Goal: Task Accomplishment & Management: Manage account settings

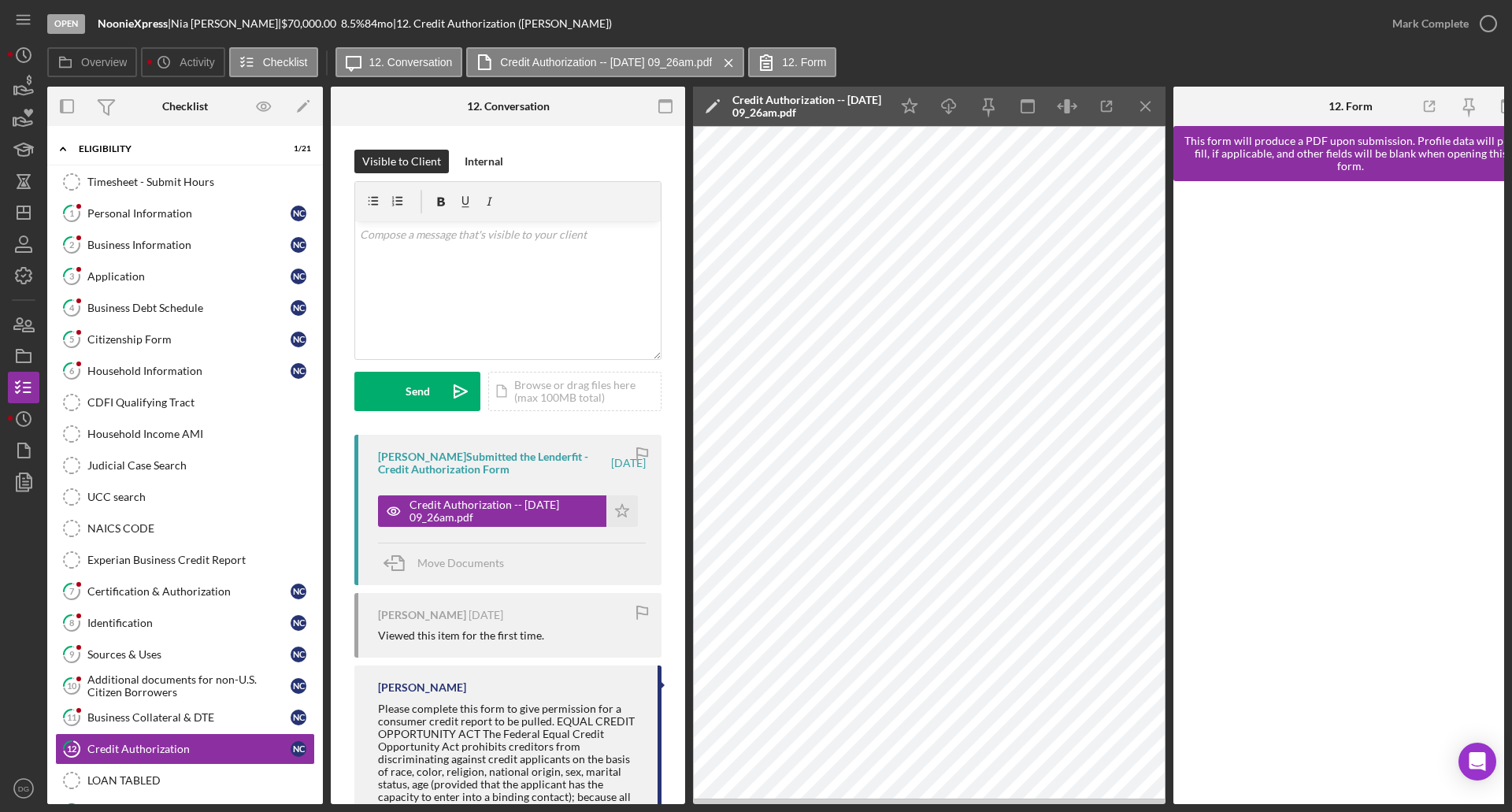
scroll to position [131, 0]
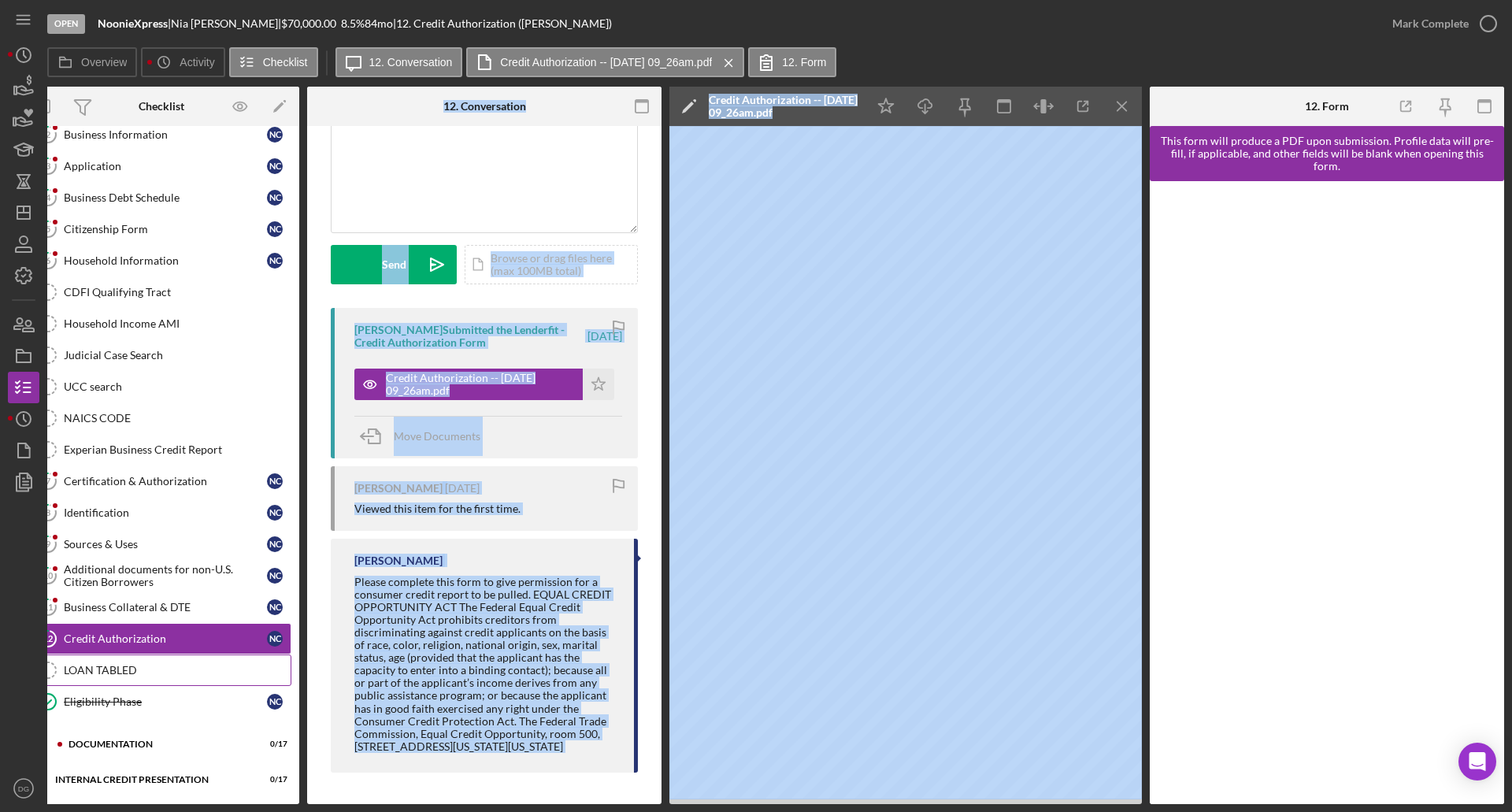
drag, startPoint x: 790, startPoint y: 804, endPoint x: 101, endPoint y: 672, distance: 701.5
click at [275, 811] on html "Open NoonieXpress | [PERSON_NAME] | $70,000.00 8.5 % 84 mo | 12. Credit Authori…" at bounding box center [756, 406] width 1512 height 812
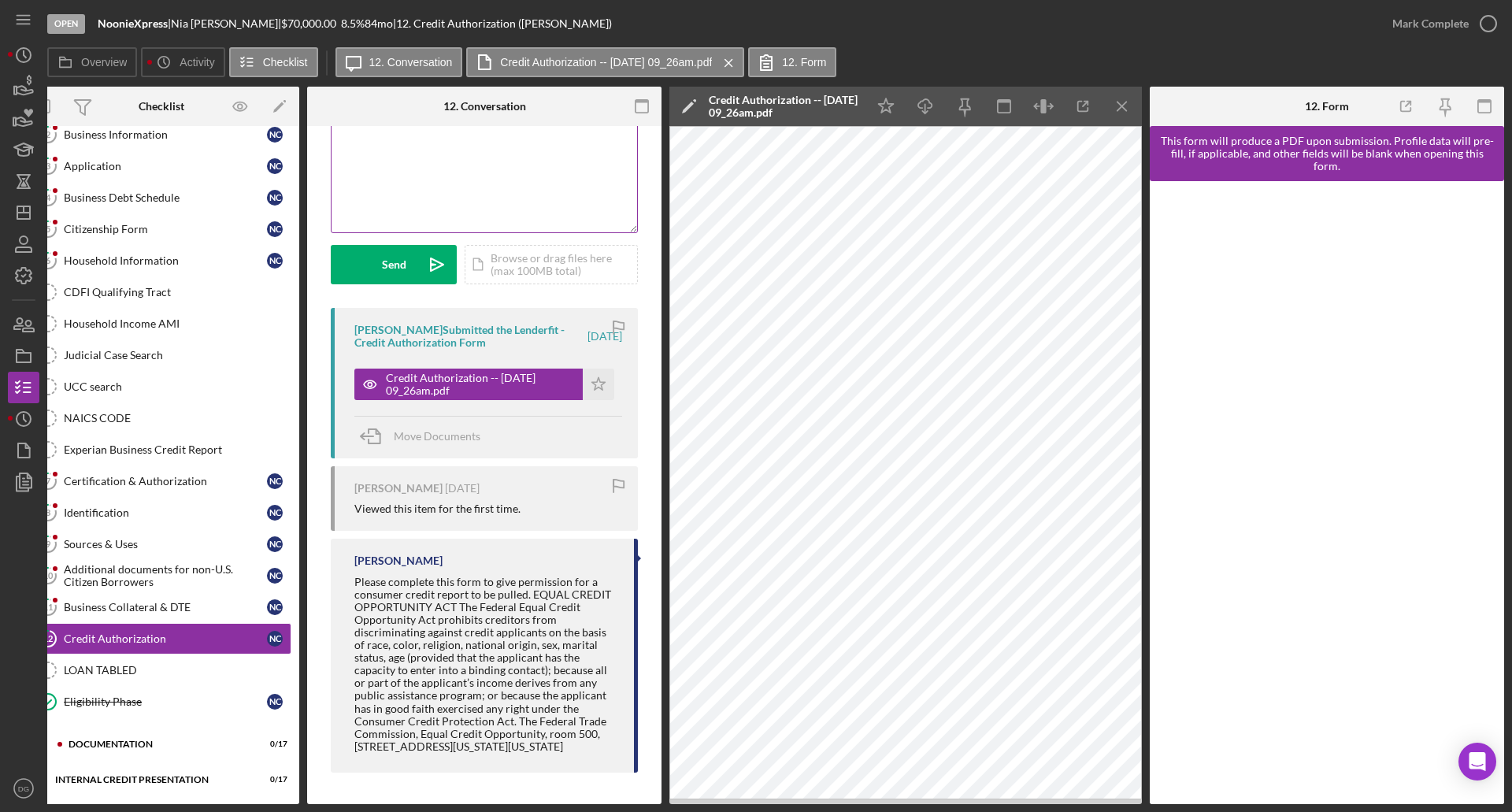
click at [488, 147] on div "v Color teal Color pink Remove color Add row above Add row below Add column bef…" at bounding box center [485, 163] width 306 height 138
click at [23, 51] on polyline "button" at bounding box center [24, 54] width 3 height 6
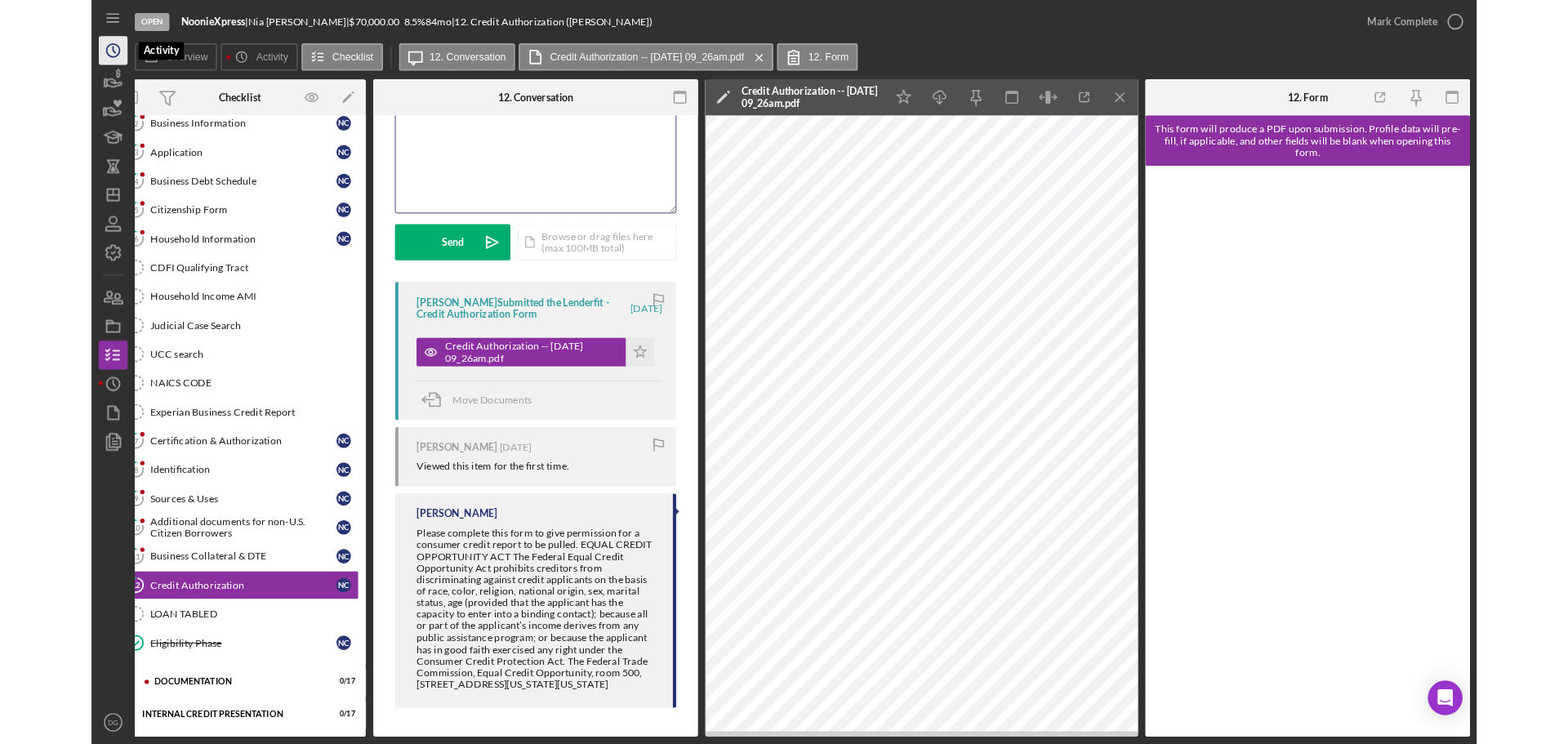
scroll to position [133, 0]
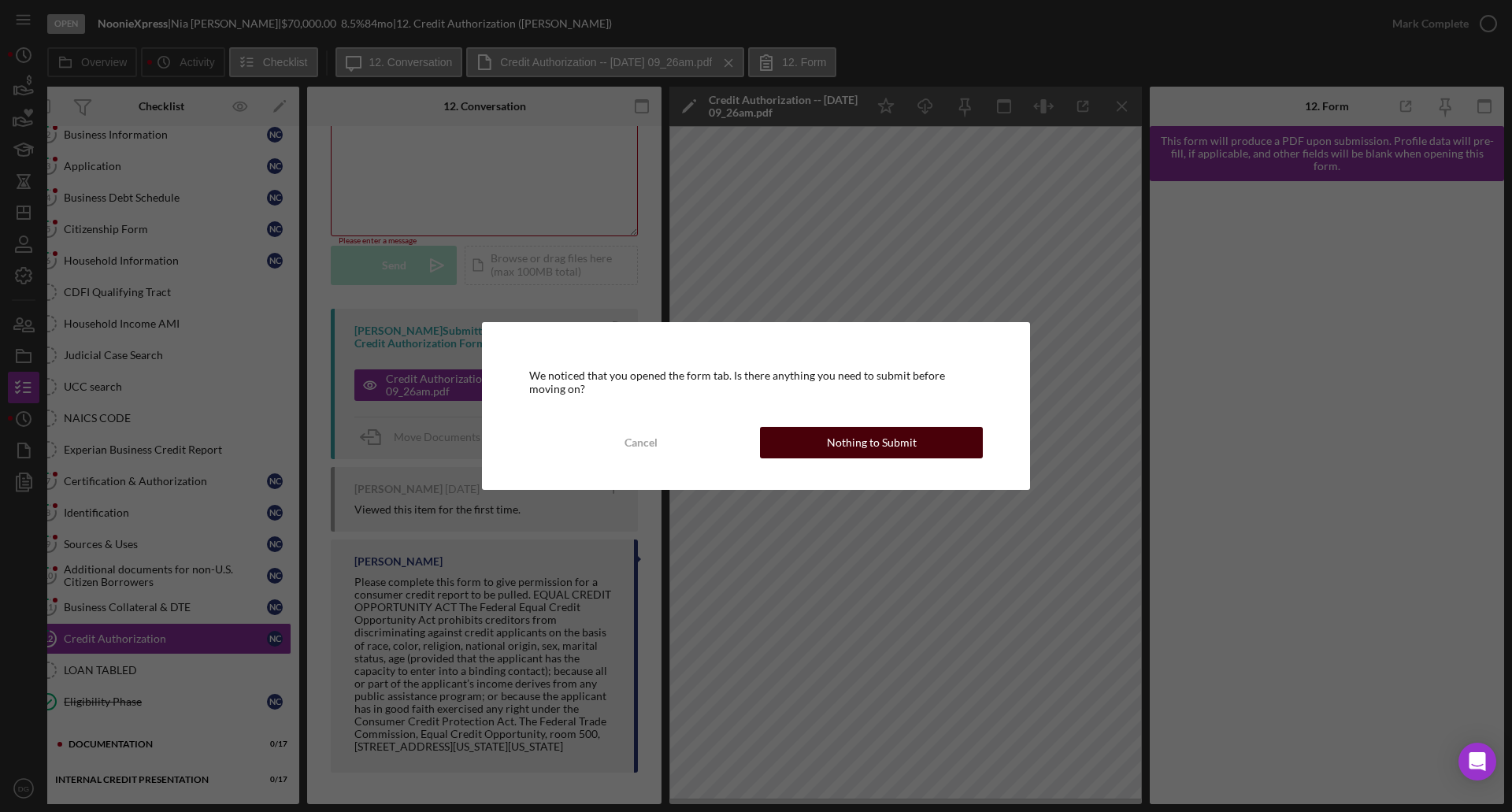
click at [857, 445] on div "Nothing to Submit" at bounding box center [872, 442] width 90 height 31
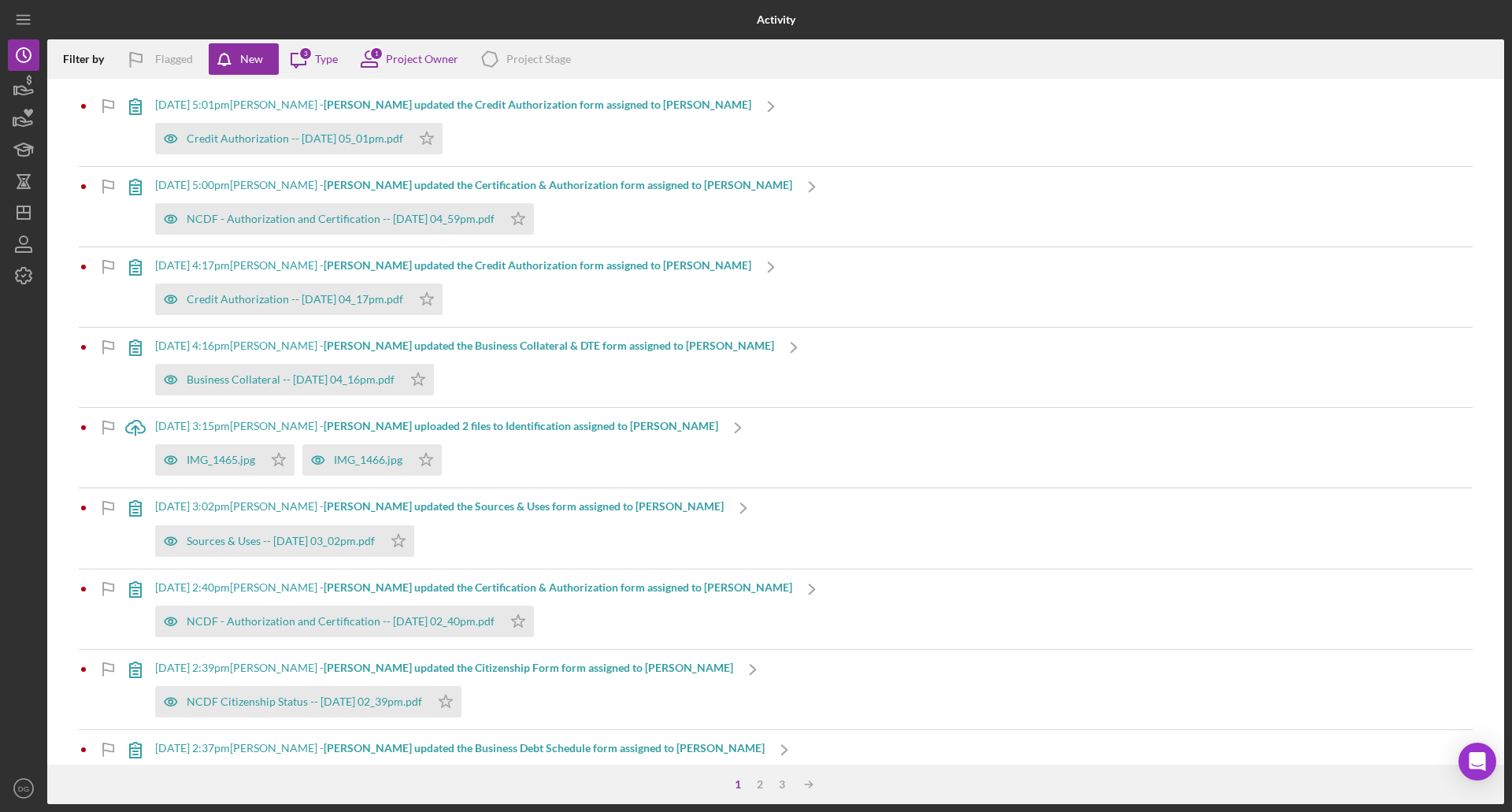
click at [765, 785] on div "2" at bounding box center [760, 784] width 22 height 13
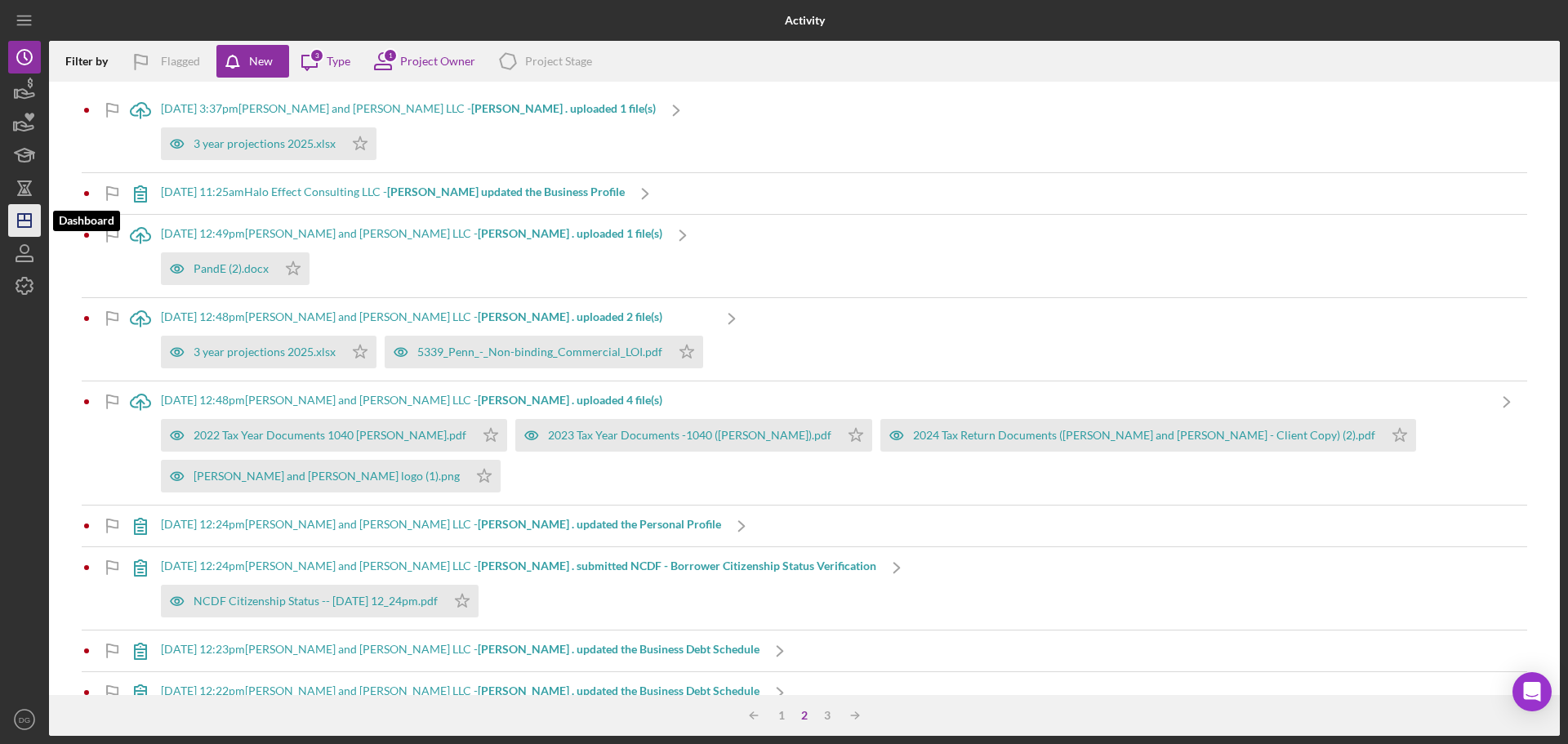
click at [18, 224] on polygon "button" at bounding box center [24, 220] width 13 height 13
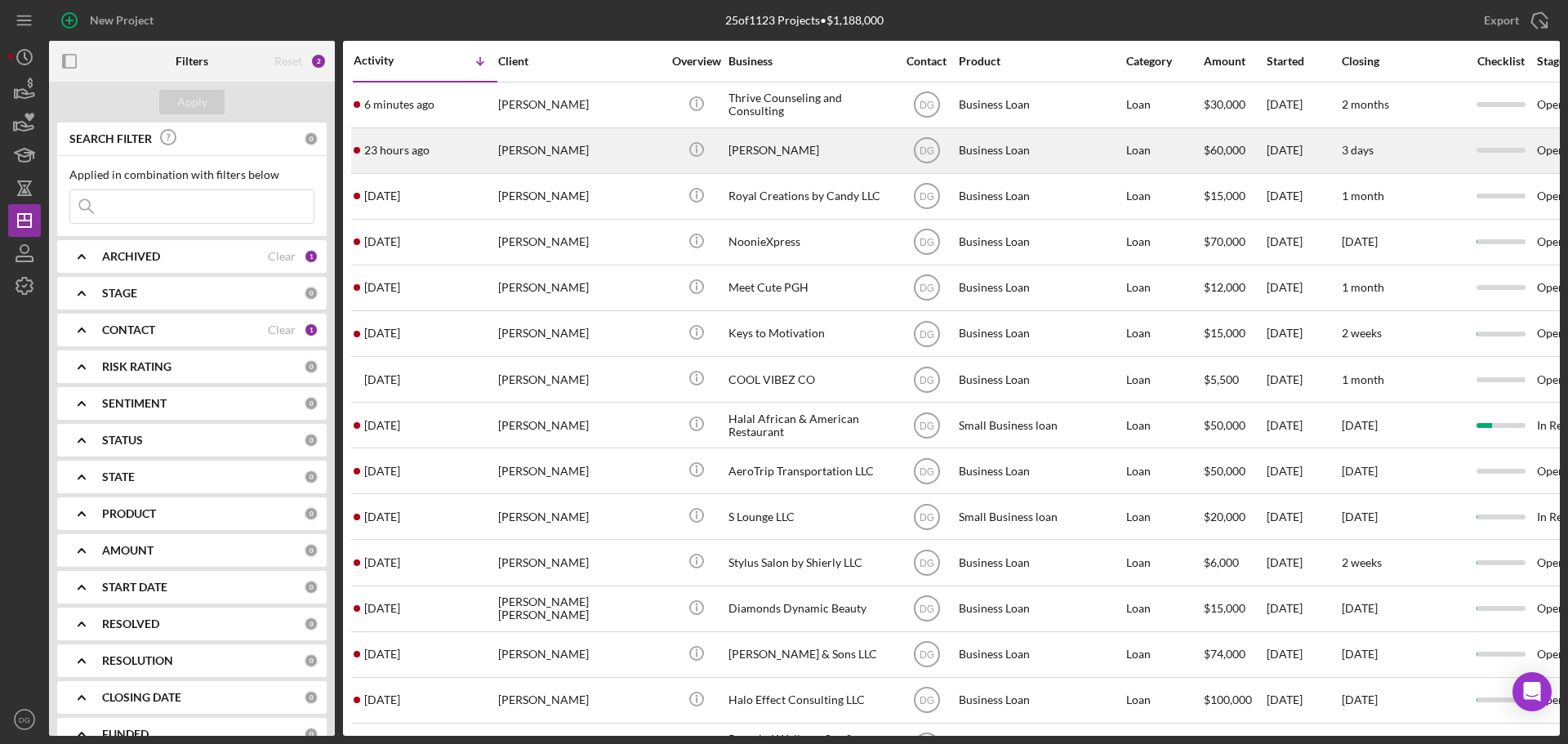
click at [784, 160] on div "[PERSON_NAME]" at bounding box center [810, 150] width 163 height 43
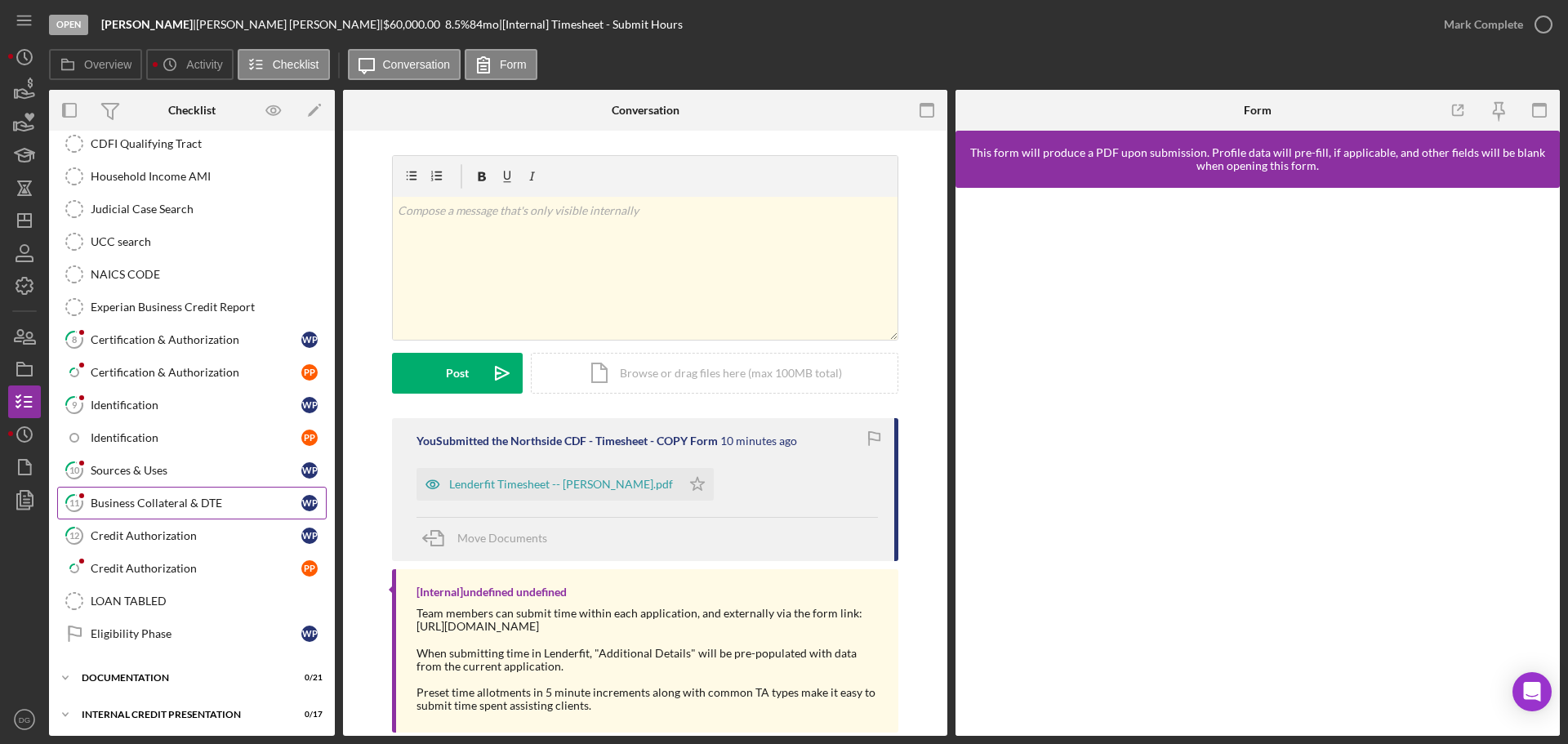
scroll to position [444, 0]
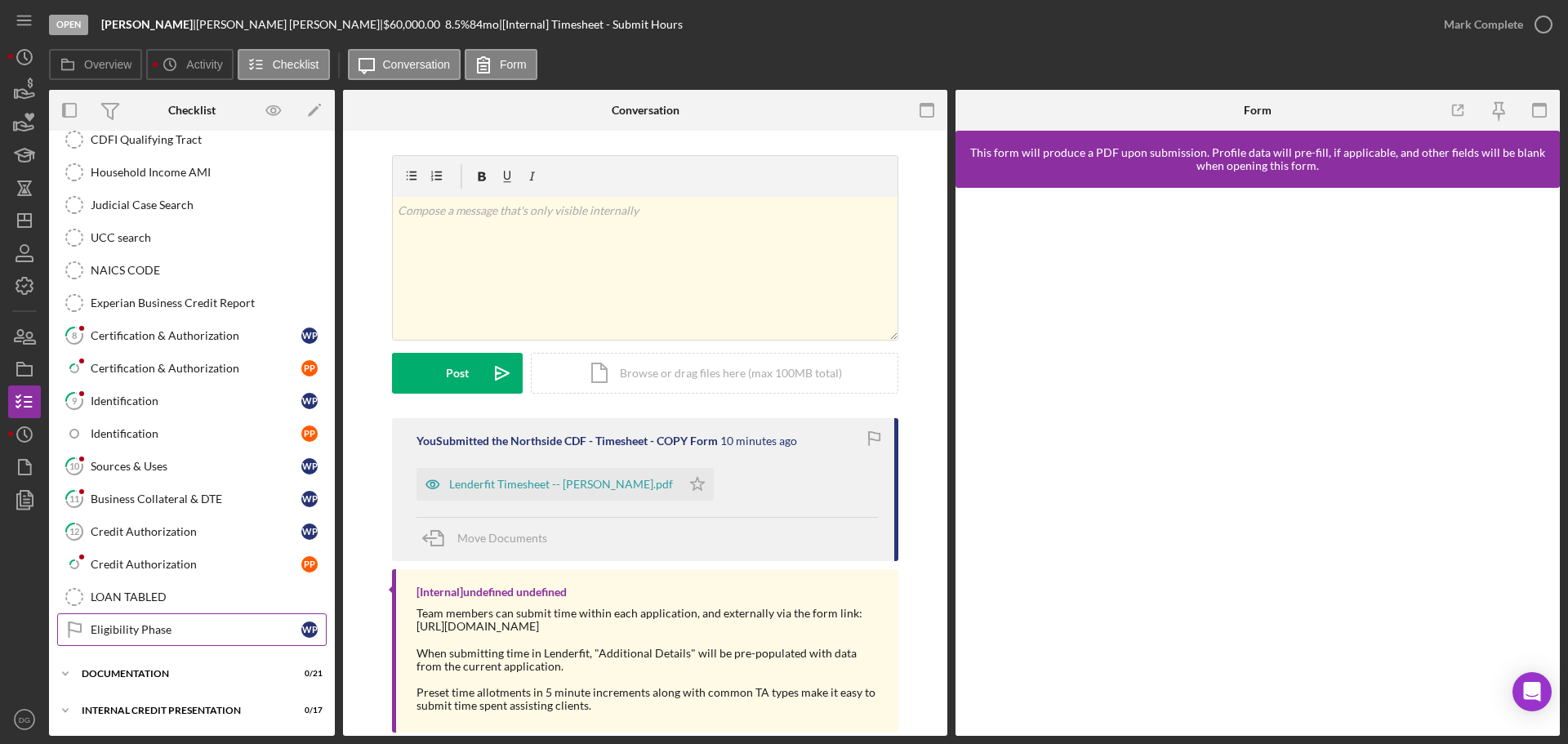
click at [116, 634] on div "Eligibility Phase" at bounding box center [196, 629] width 211 height 13
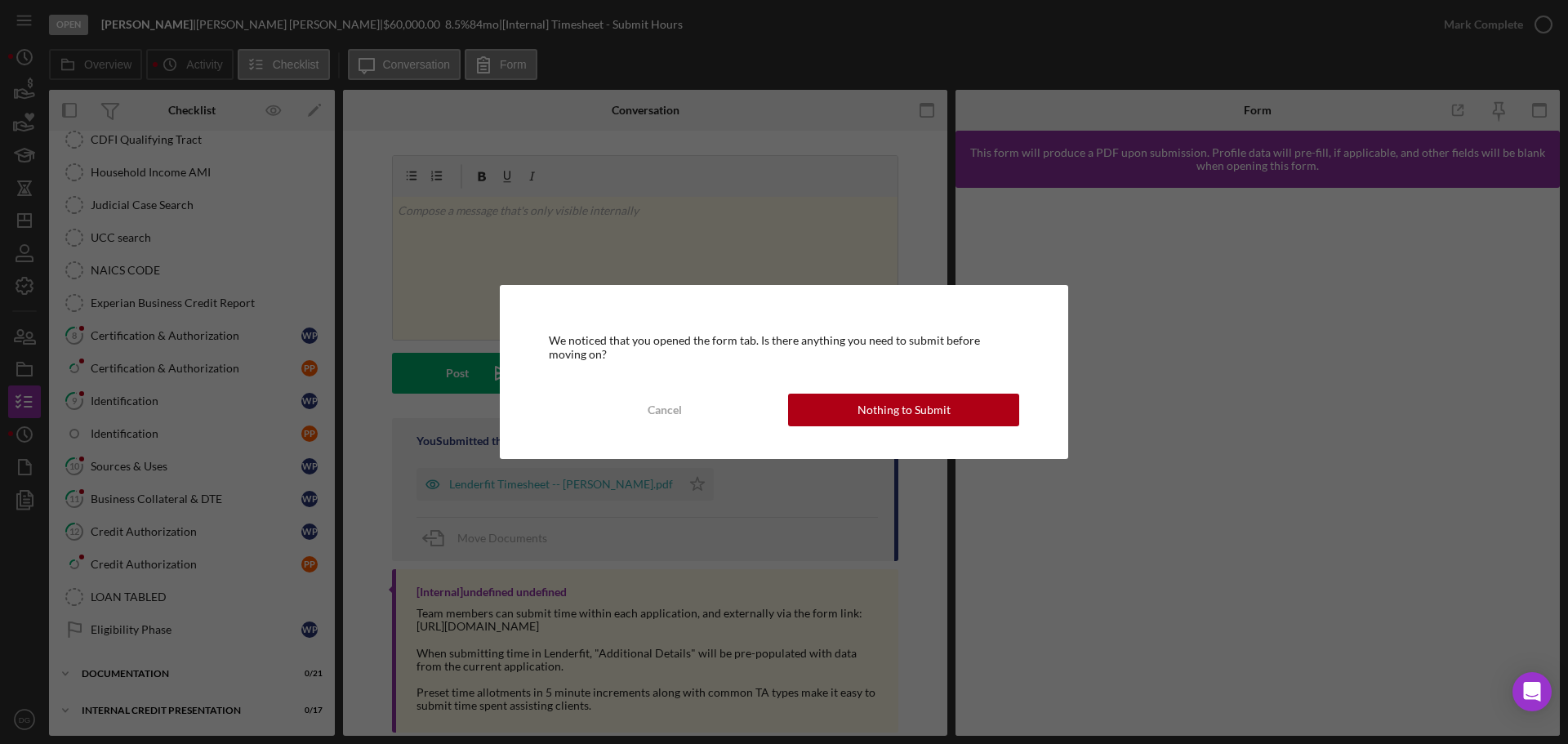
drag, startPoint x: 914, startPoint y: 417, endPoint x: 923, endPoint y: 411, distance: 10.8
click at [915, 417] on div "Nothing to Submit" at bounding box center [904, 409] width 93 height 33
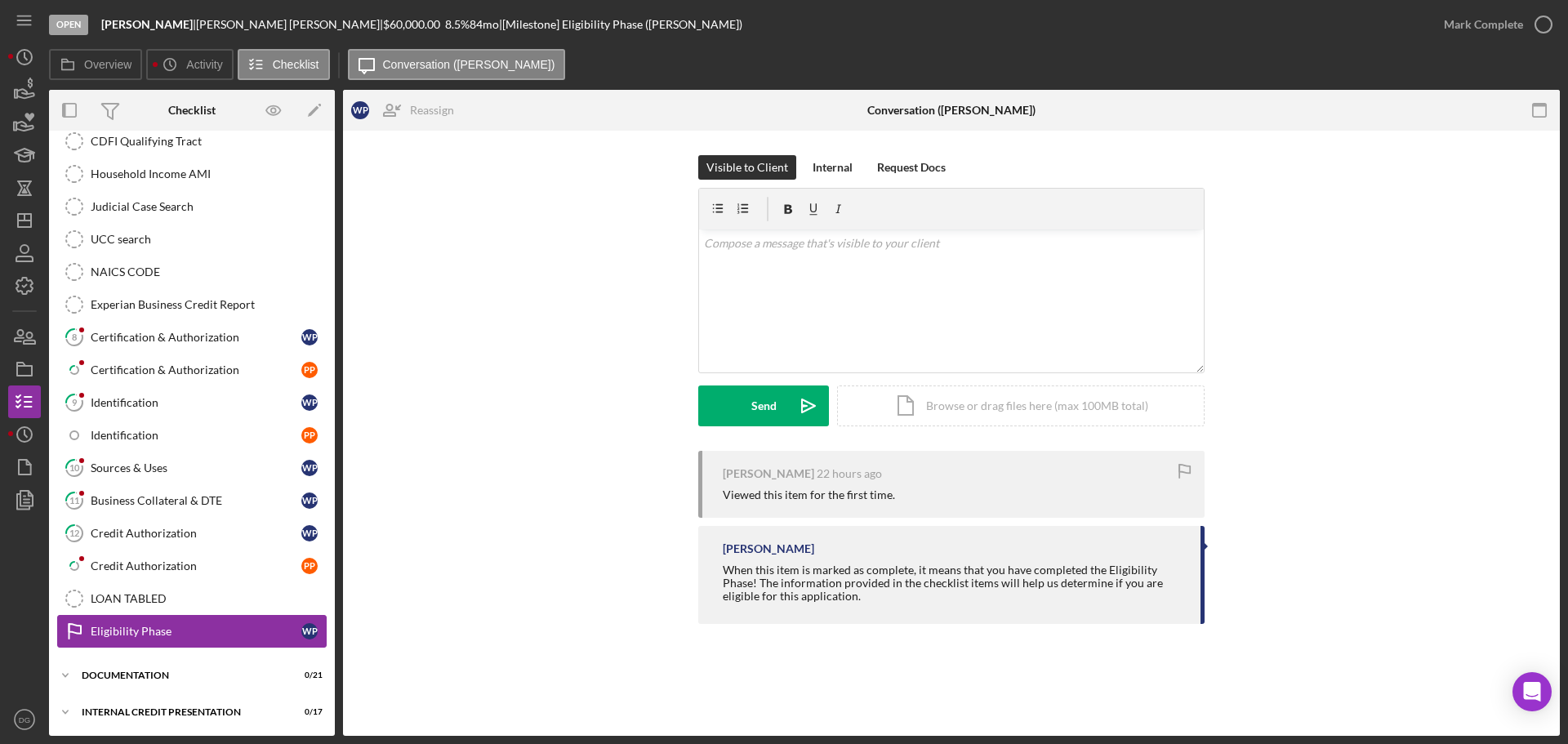
scroll to position [444, 0]
click at [738, 257] on div "v Color teal Color pink Remove color Add row above Add row below Add column bef…" at bounding box center [951, 300] width 505 height 143
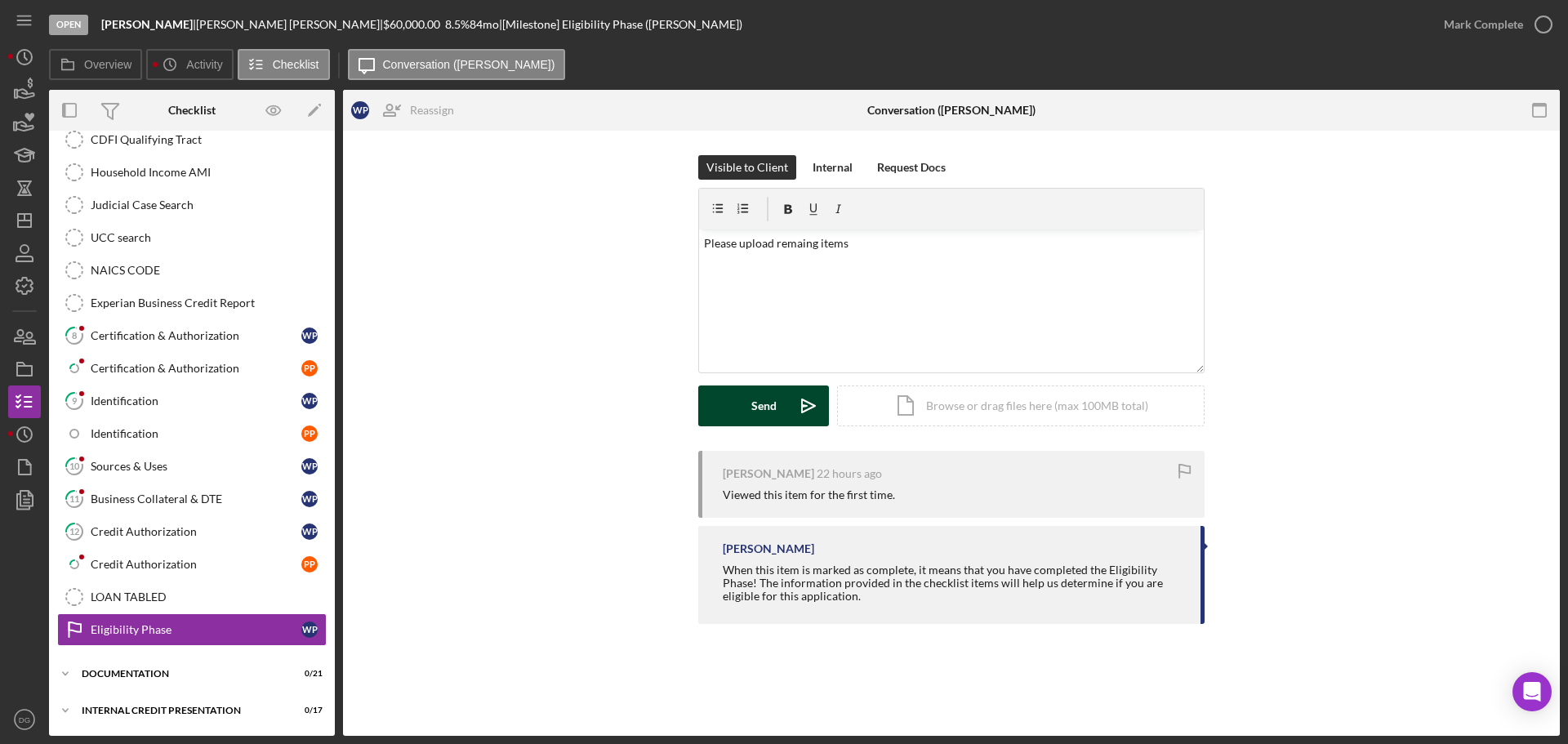
click at [757, 396] on div "Send" at bounding box center [764, 406] width 25 height 41
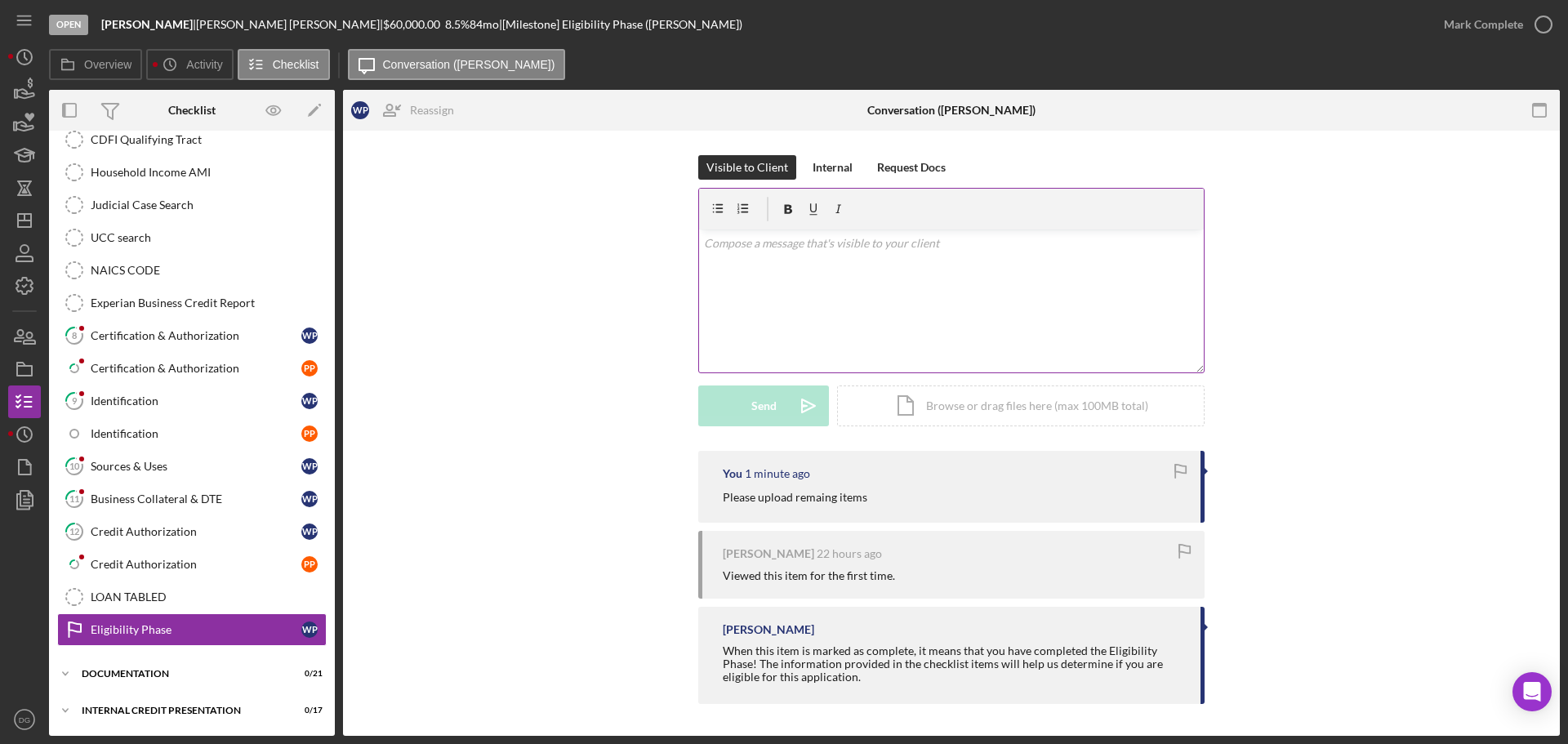
click at [977, 296] on div "v Color teal Color pink Remove color Add row above Add row below Add column bef…" at bounding box center [951, 300] width 505 height 143
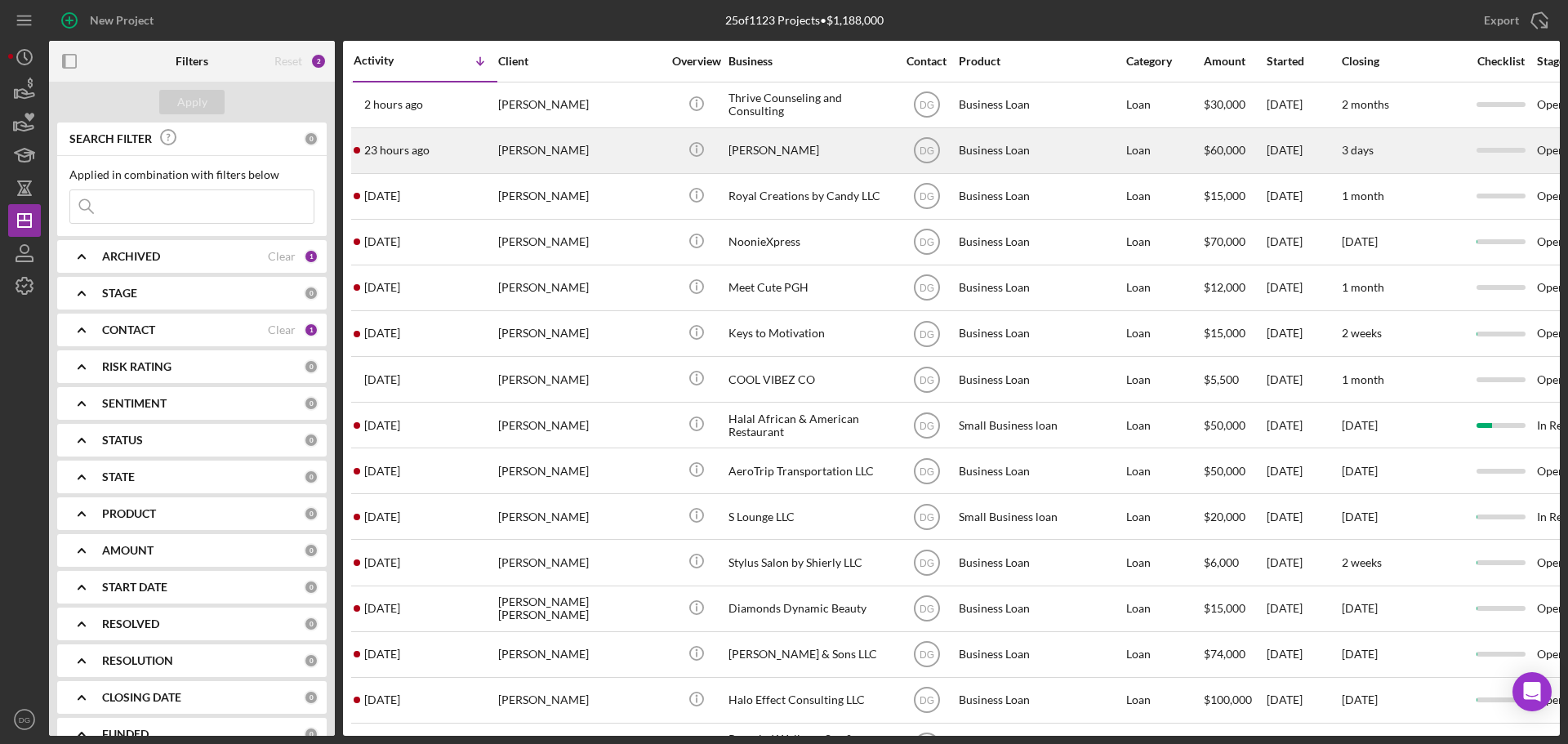
click at [762, 151] on div "[PERSON_NAME]" at bounding box center [810, 150] width 163 height 43
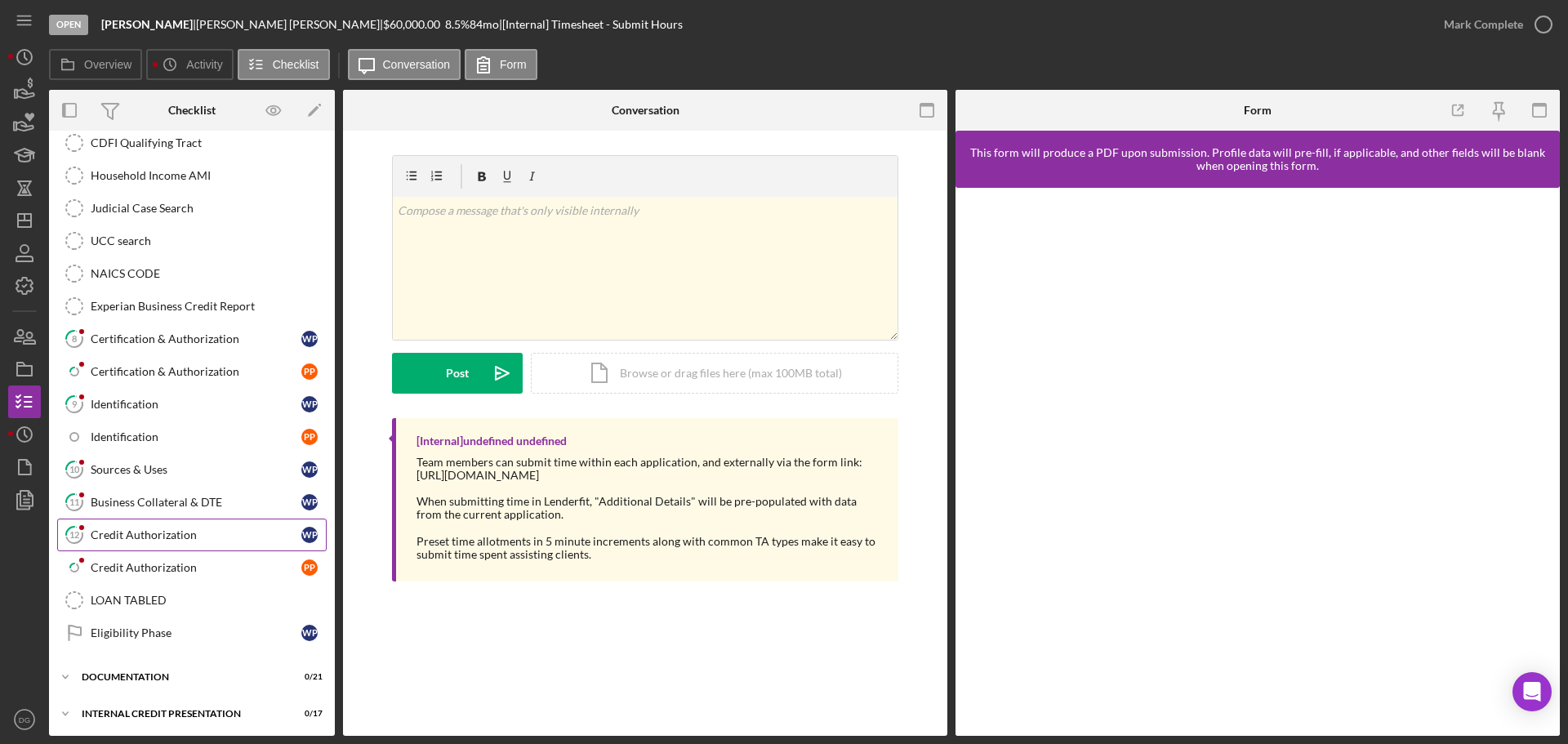
scroll to position [444, 0]
click at [140, 525] on div "Credit Authorization" at bounding box center [196, 531] width 211 height 13
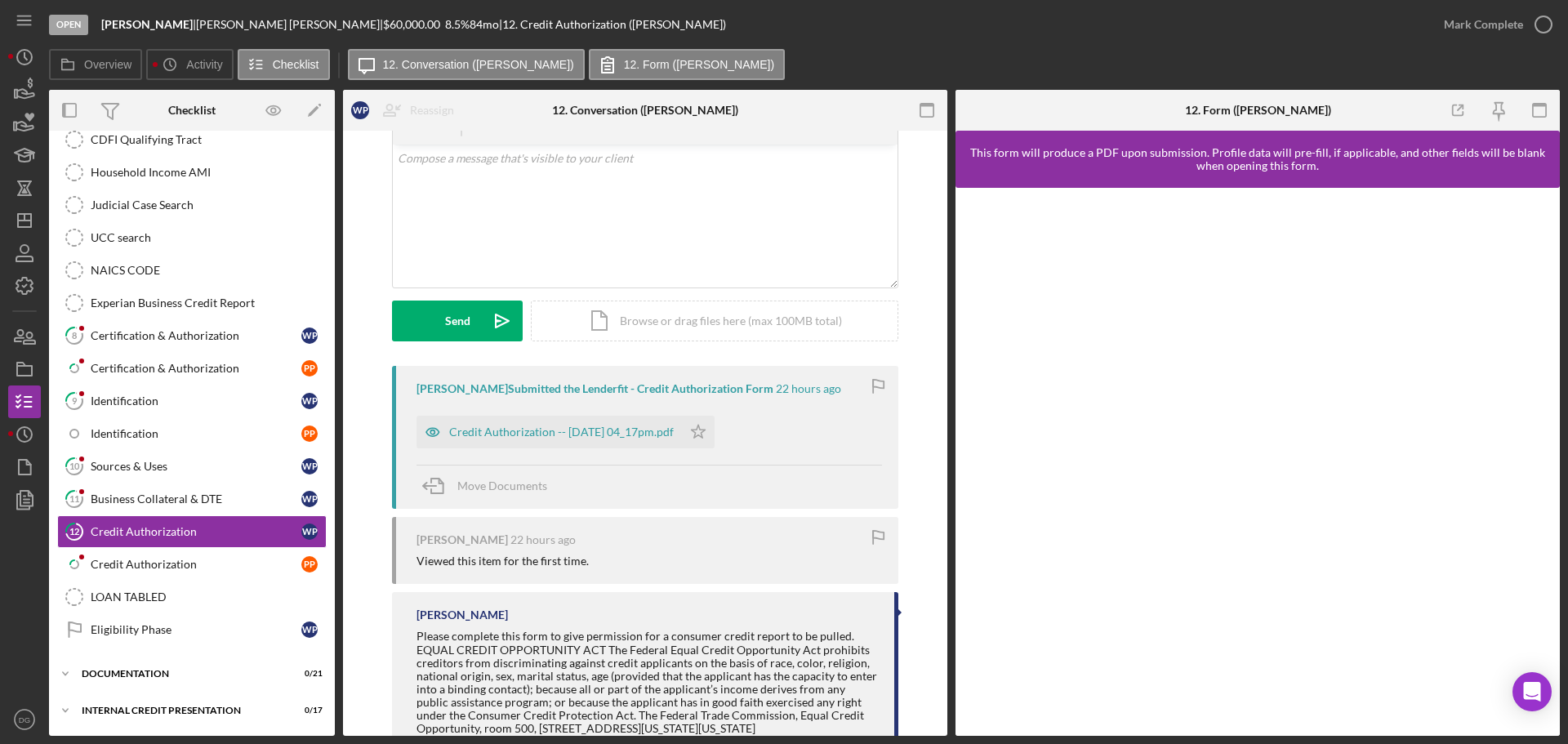
scroll to position [56, 0]
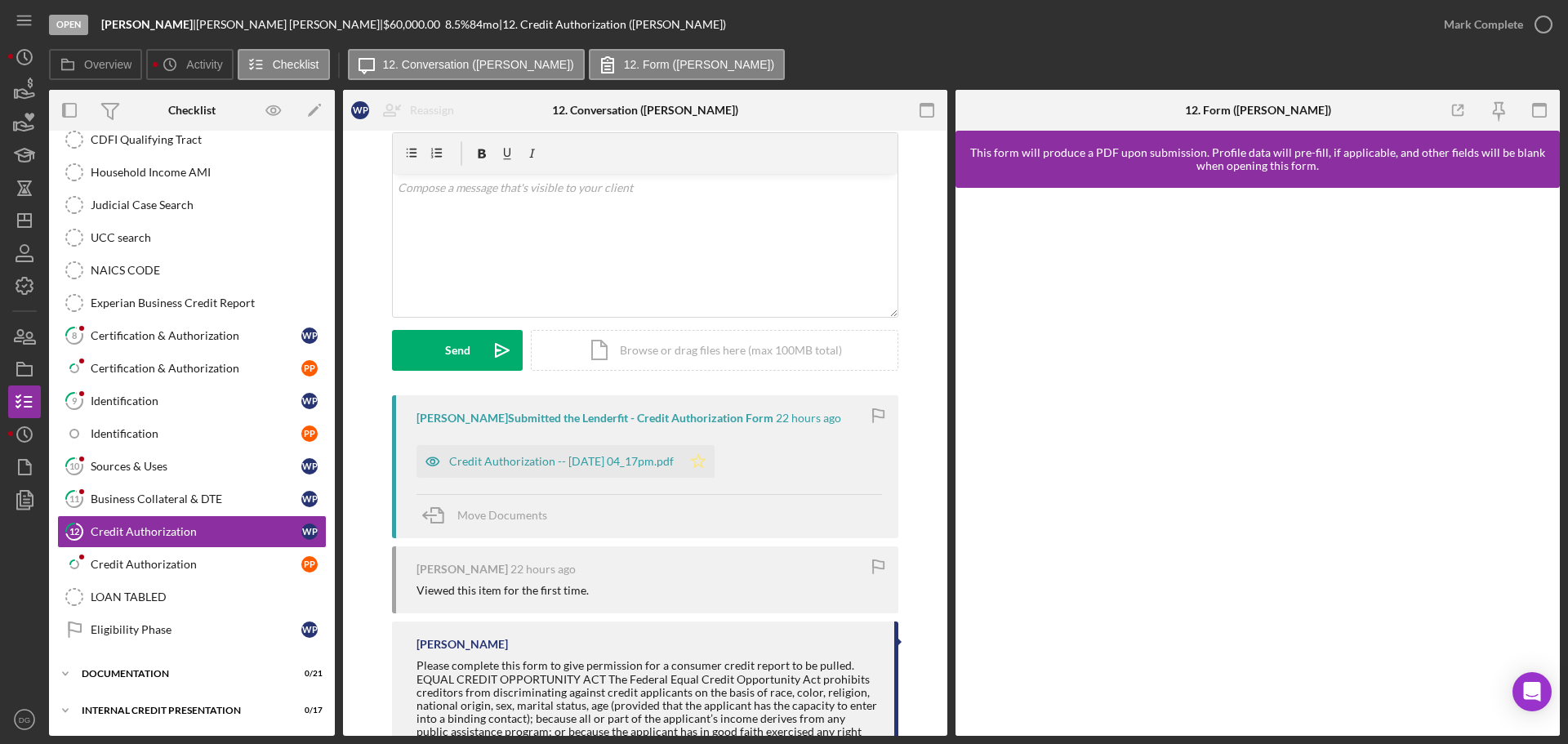
click at [715, 468] on icon "Icon/Star" at bounding box center [698, 461] width 33 height 33
click at [611, 458] on div "Credit Authorization -- [DATE] 04_17pm.pdf" at bounding box center [562, 462] width 225 height 13
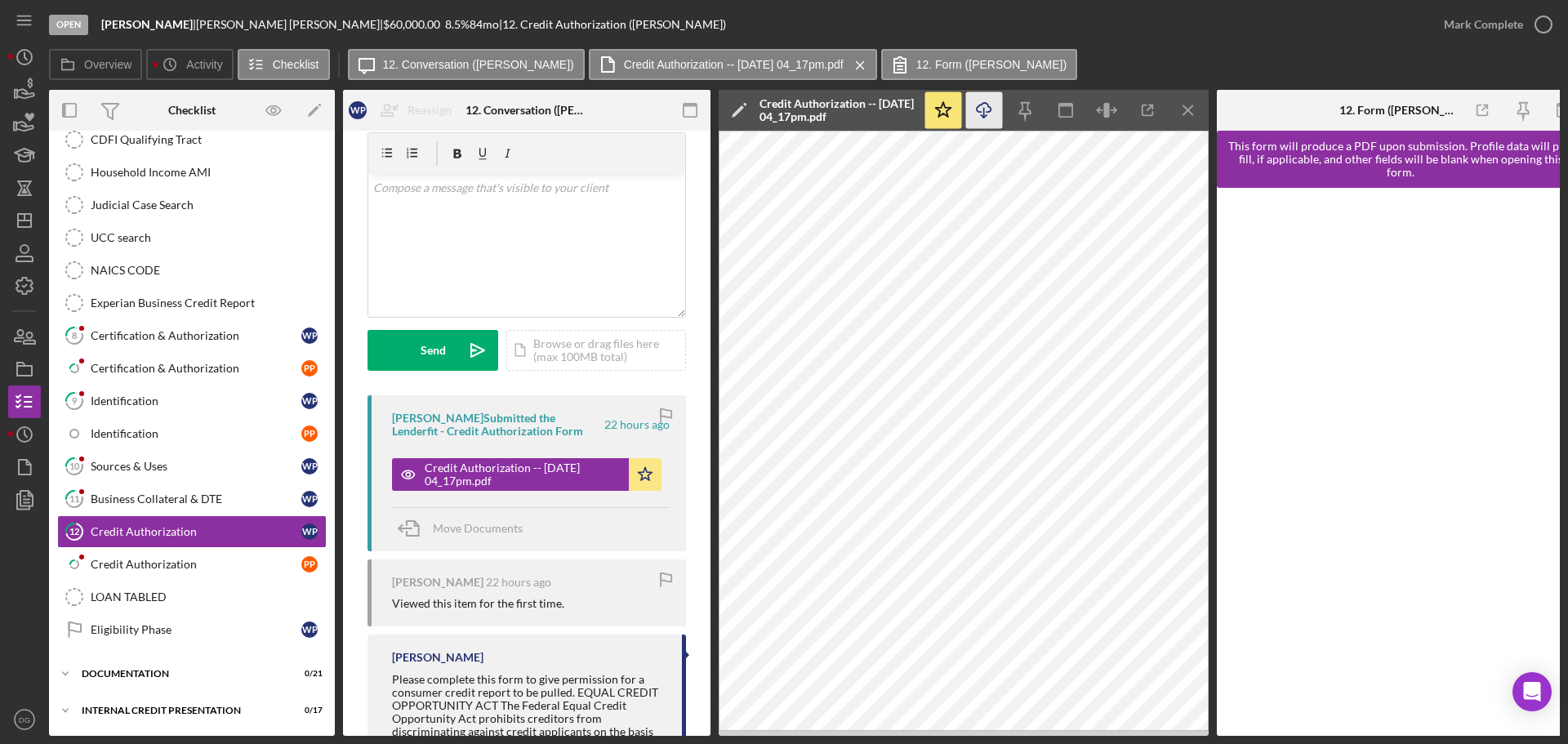
click at [981, 114] on icon "Icon/Download" at bounding box center [984, 110] width 36 height 36
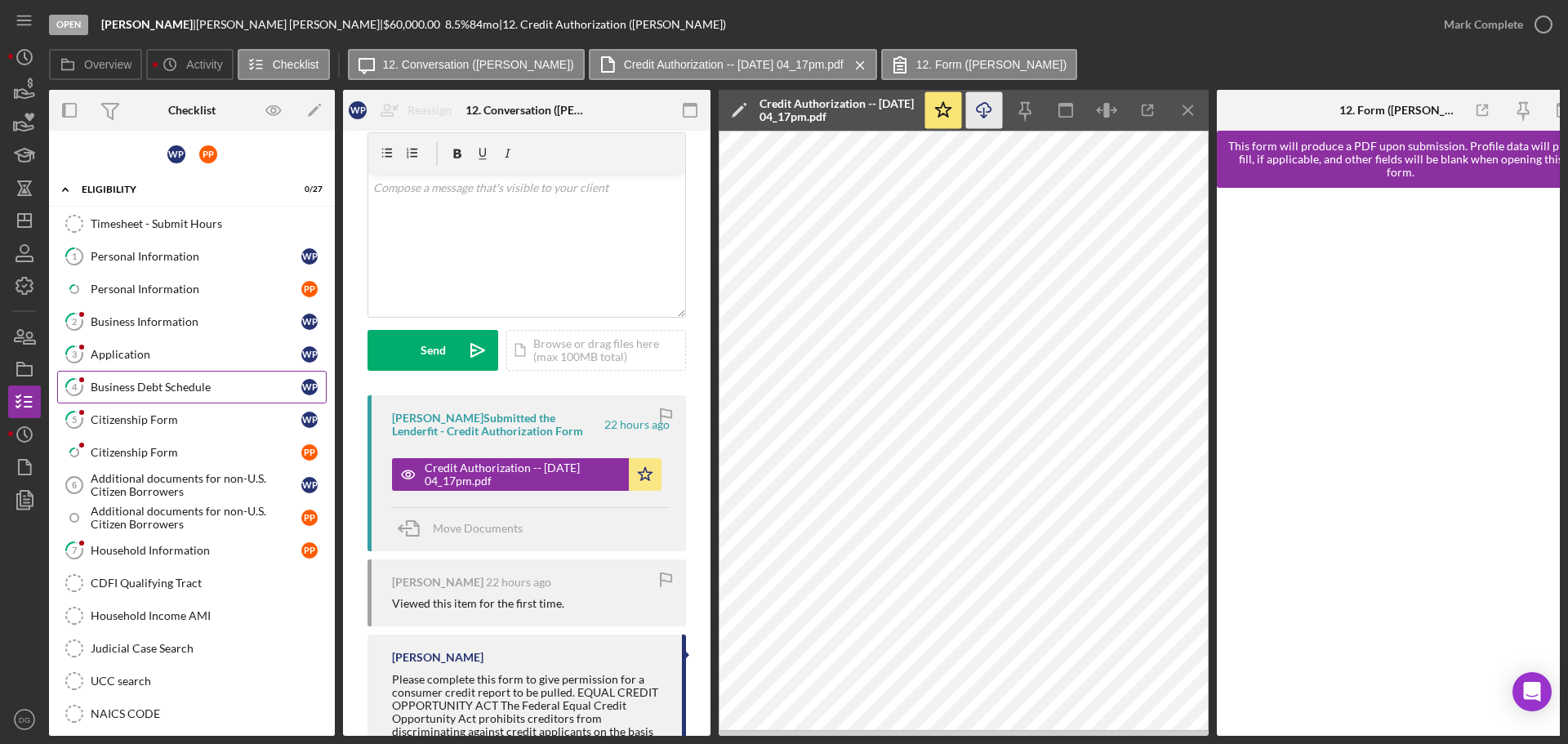
scroll to position [0, 0]
click at [137, 220] on div "Timesheet - Submit Hours" at bounding box center [208, 225] width 235 height 13
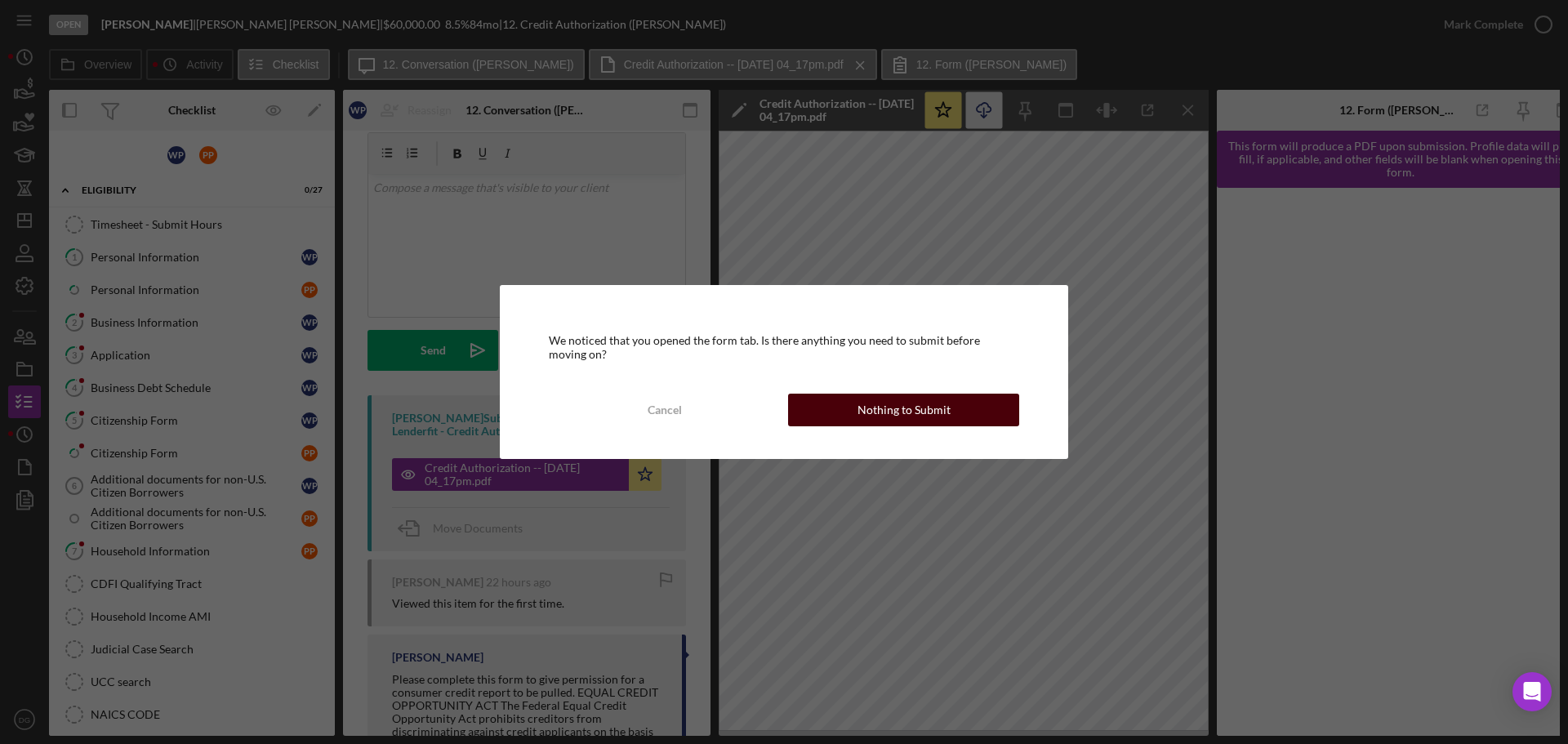
click at [937, 412] on div "Nothing to Submit" at bounding box center [904, 409] width 93 height 33
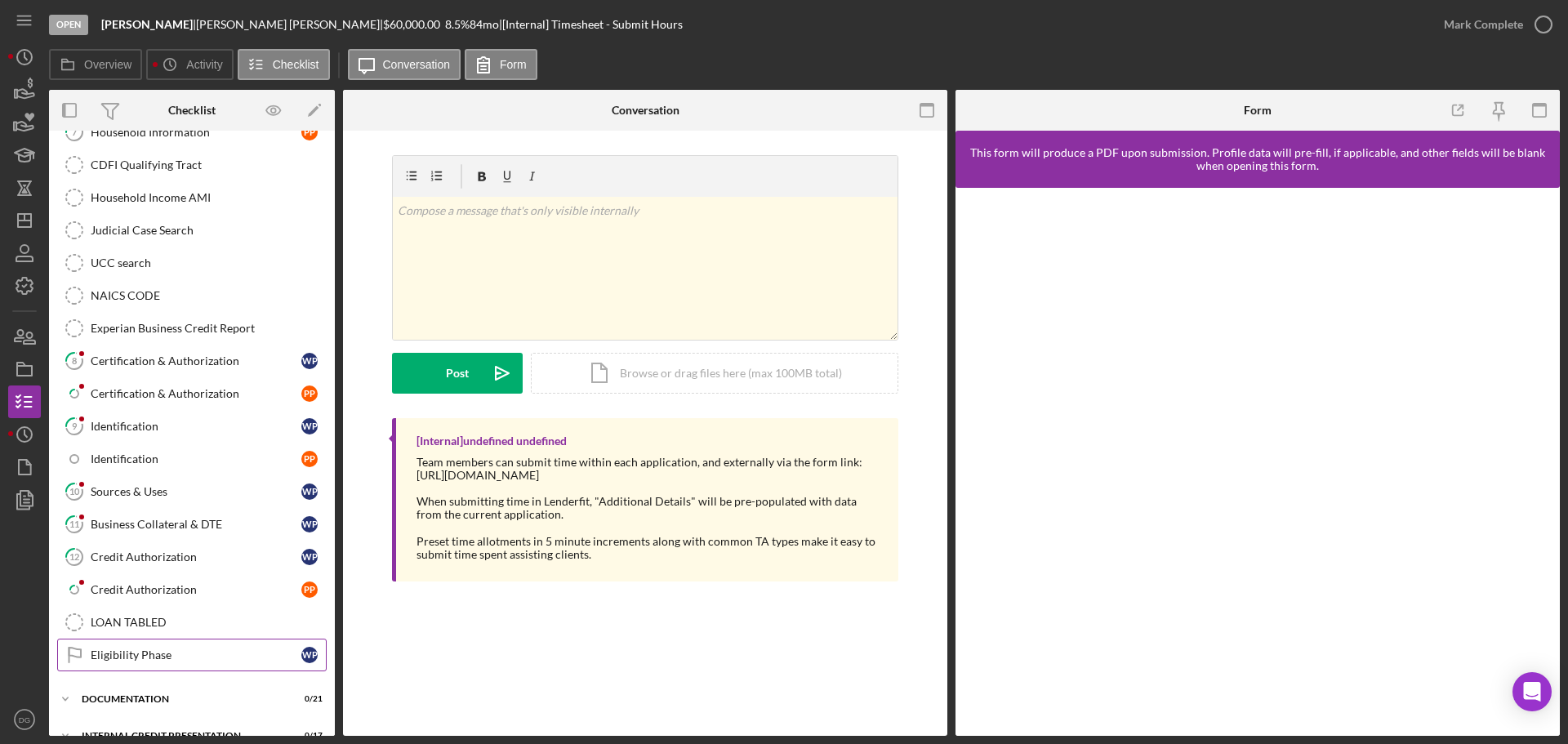
scroll to position [444, 0]
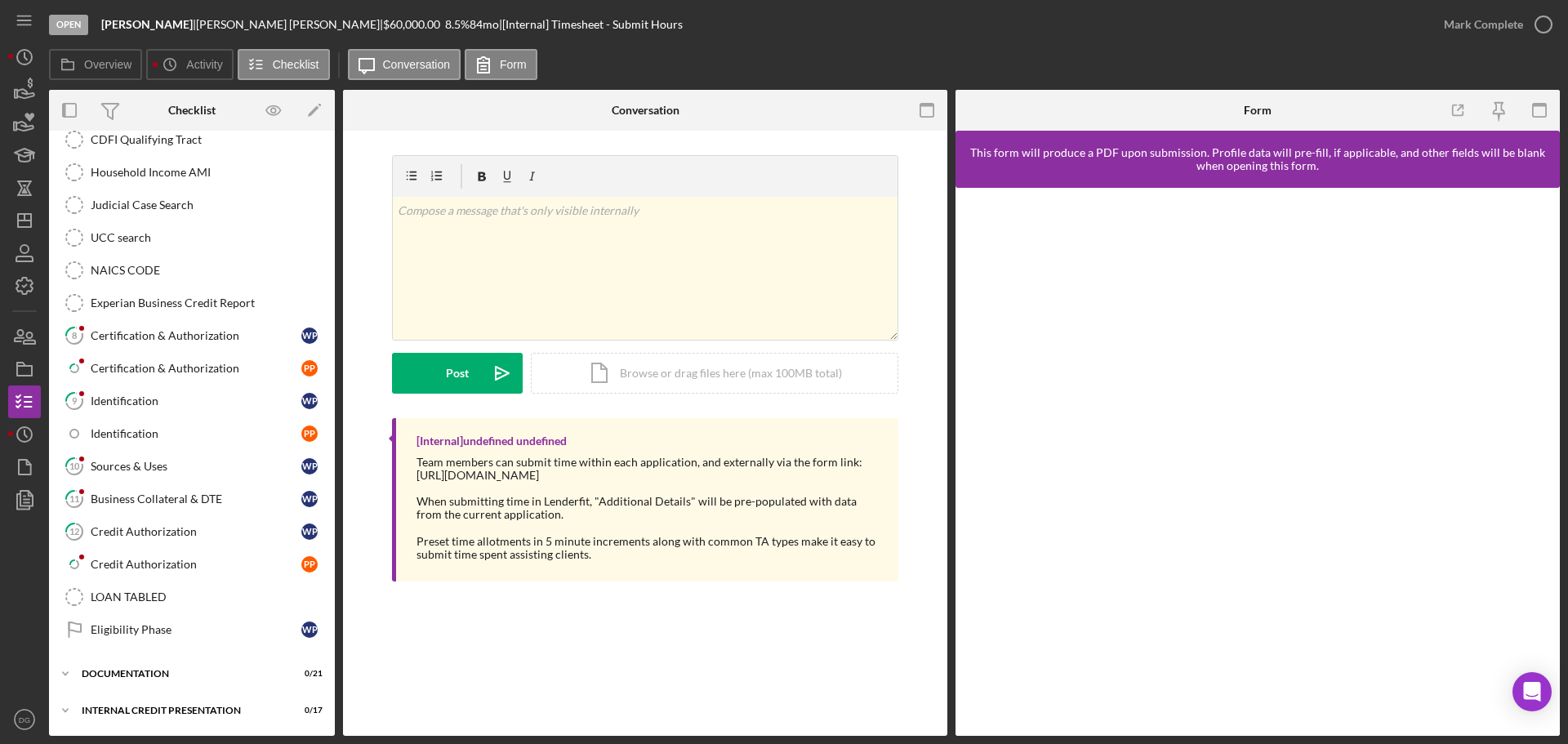
click at [818, 475] on div "Team members can submit time within each application, and externally via the fo…" at bounding box center [649, 508] width 465 height 105
click at [538, 198] on div "v Color teal Color pink Remove color Add row above Add row below Add column bef…" at bounding box center [645, 268] width 505 height 143
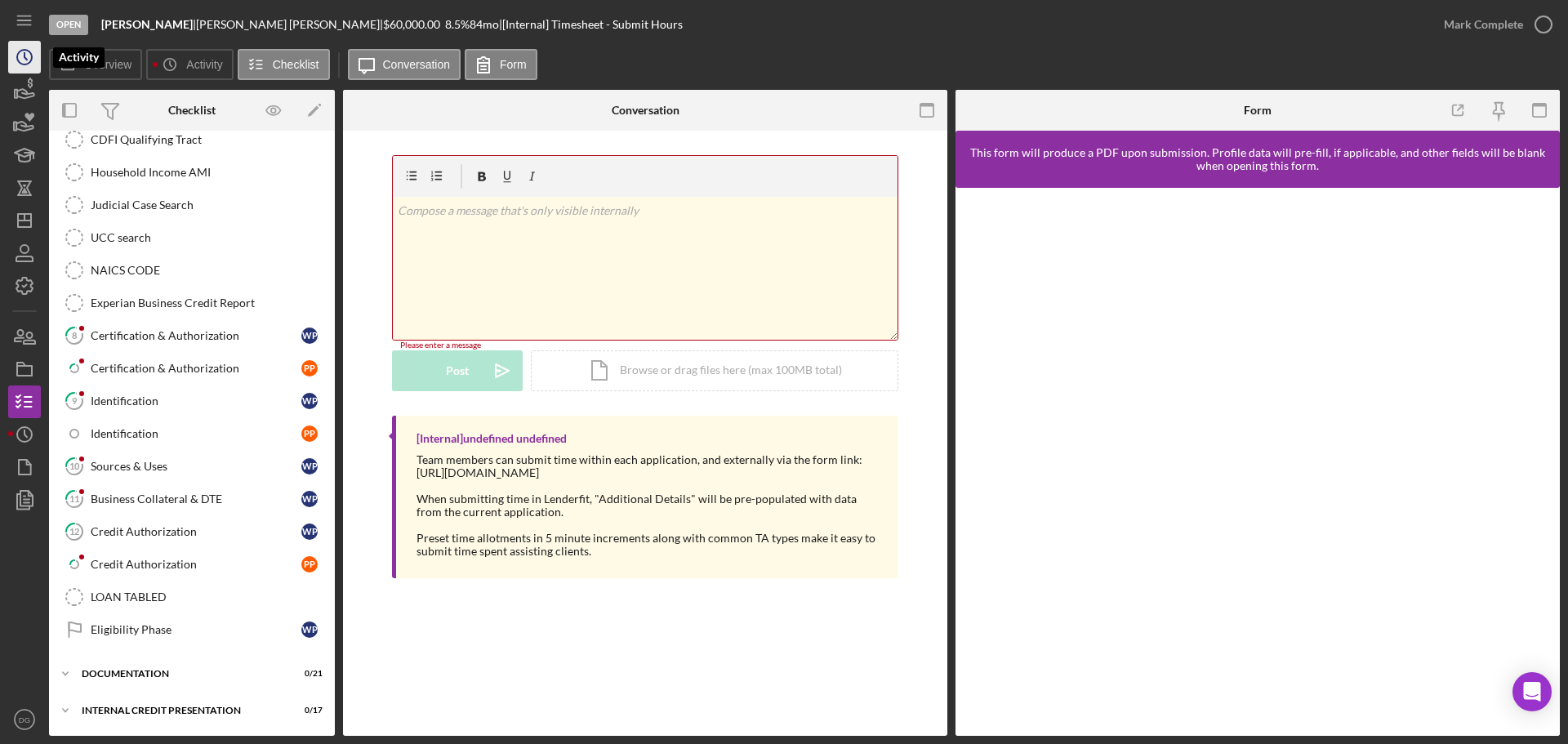
click at [28, 42] on icon "Icon/History" at bounding box center [24, 57] width 41 height 41
